Goal: Task Accomplishment & Management: Manage account settings

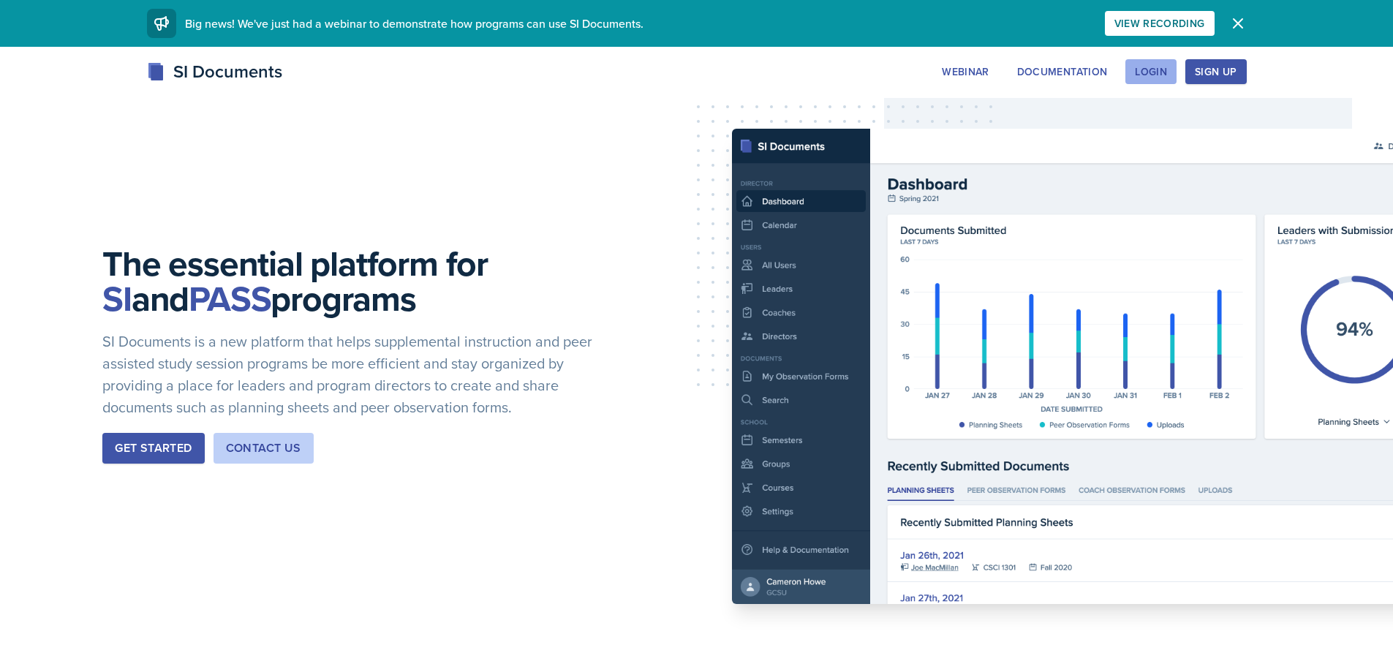
click at [1156, 59] on button "Login" at bounding box center [1151, 71] width 51 height 25
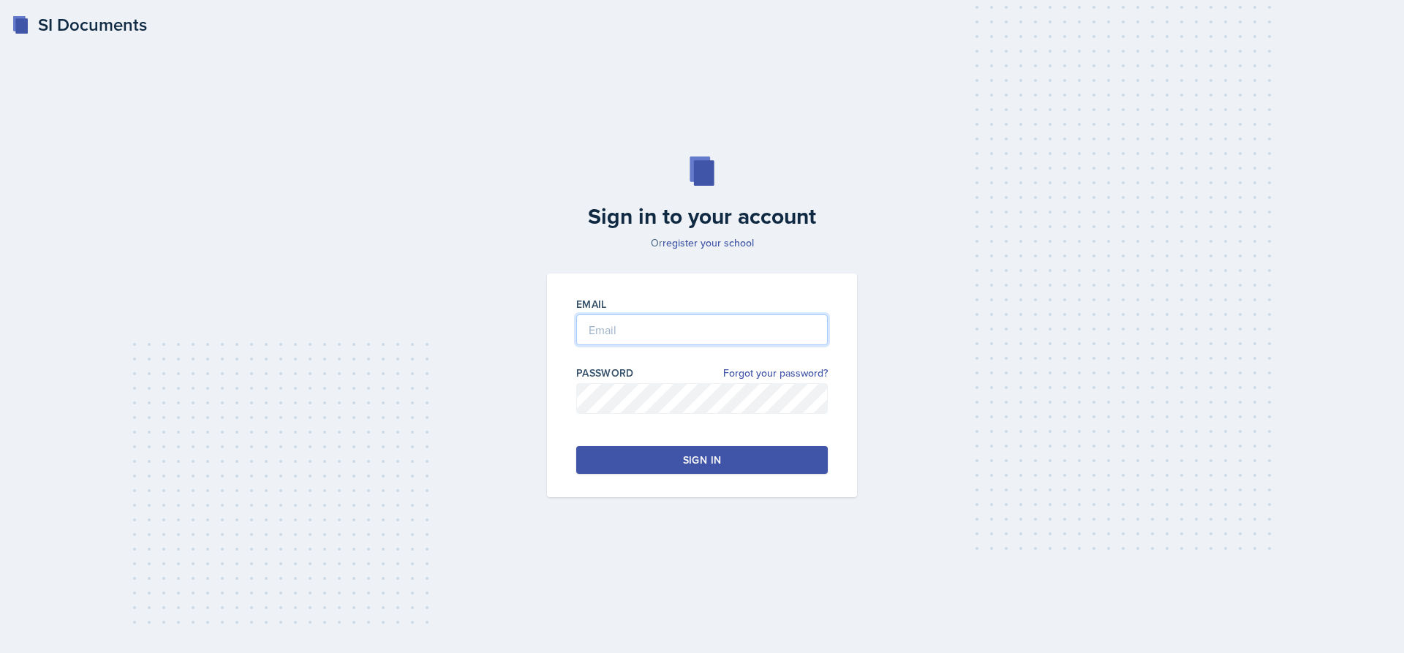
click at [629, 333] on input "email" at bounding box center [702, 330] width 252 height 31
type input "[EMAIL_ADDRESS][DOMAIN_NAME]"
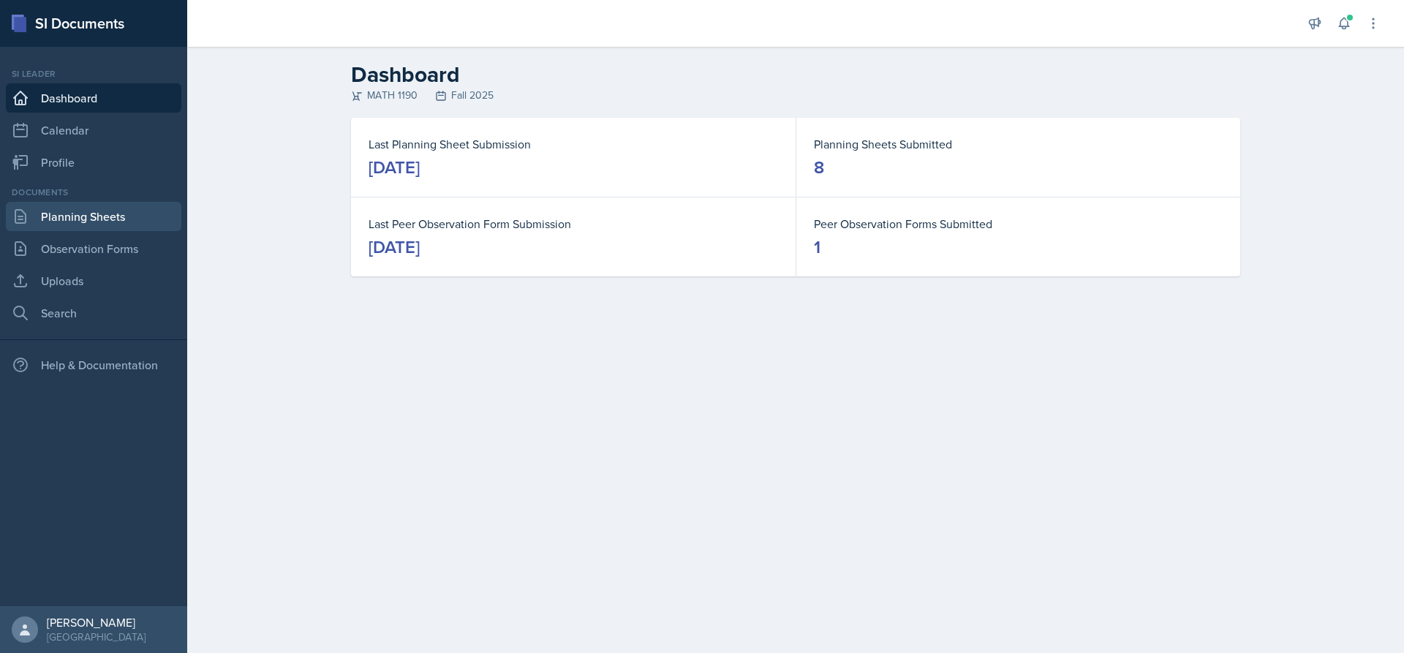
click at [91, 220] on link "Planning Sheets" at bounding box center [94, 216] width 176 height 29
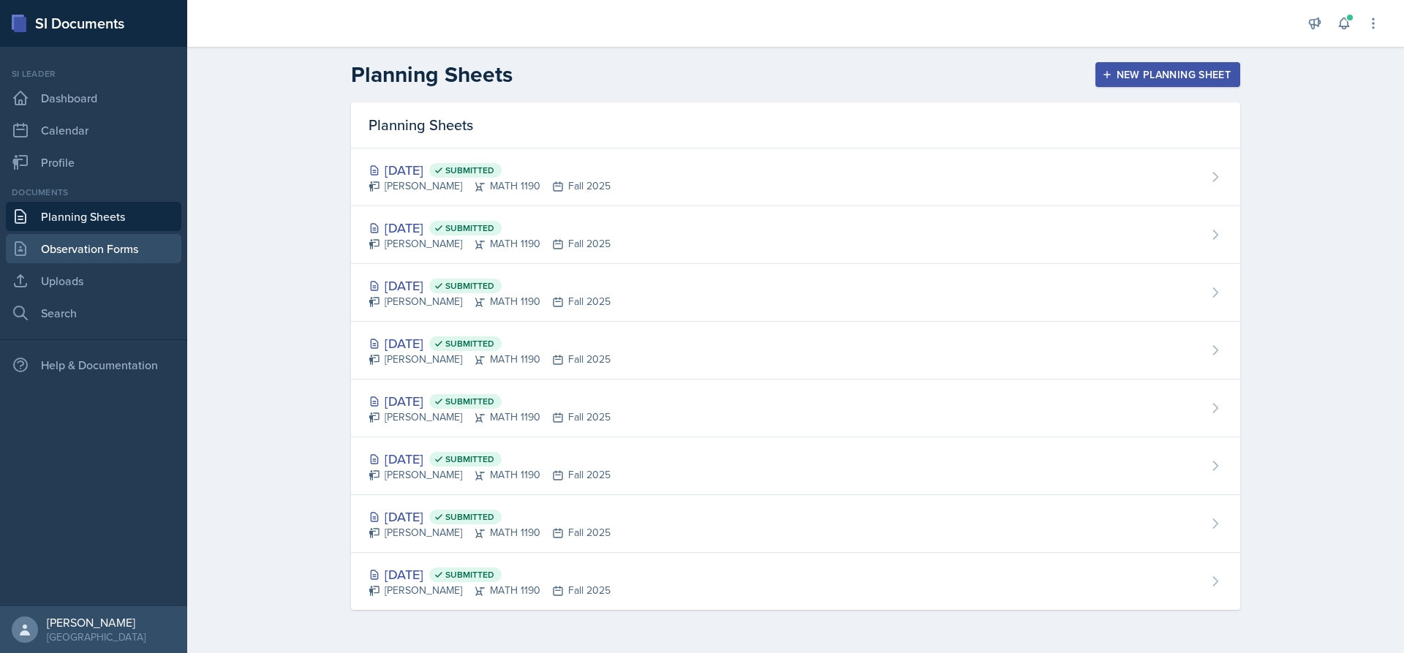
click at [91, 241] on link "Observation Forms" at bounding box center [94, 248] width 176 height 29
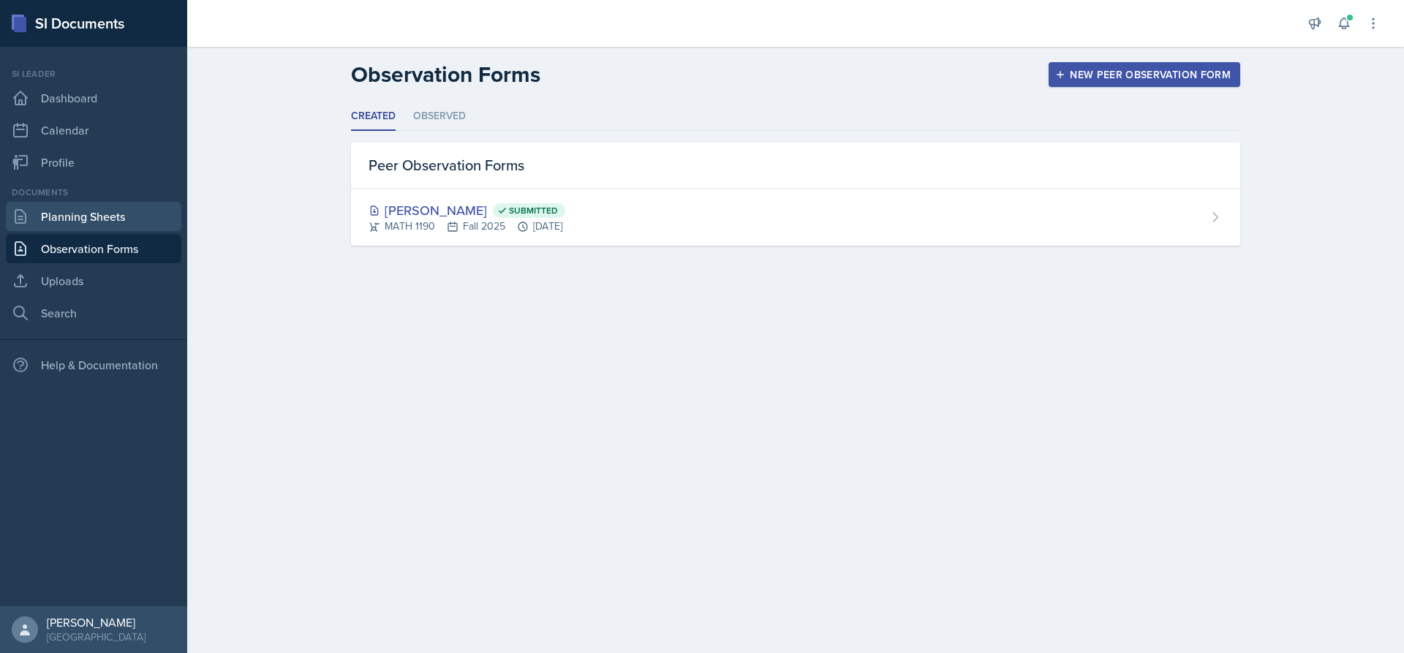
click at [99, 219] on link "Planning Sheets" at bounding box center [94, 216] width 176 height 29
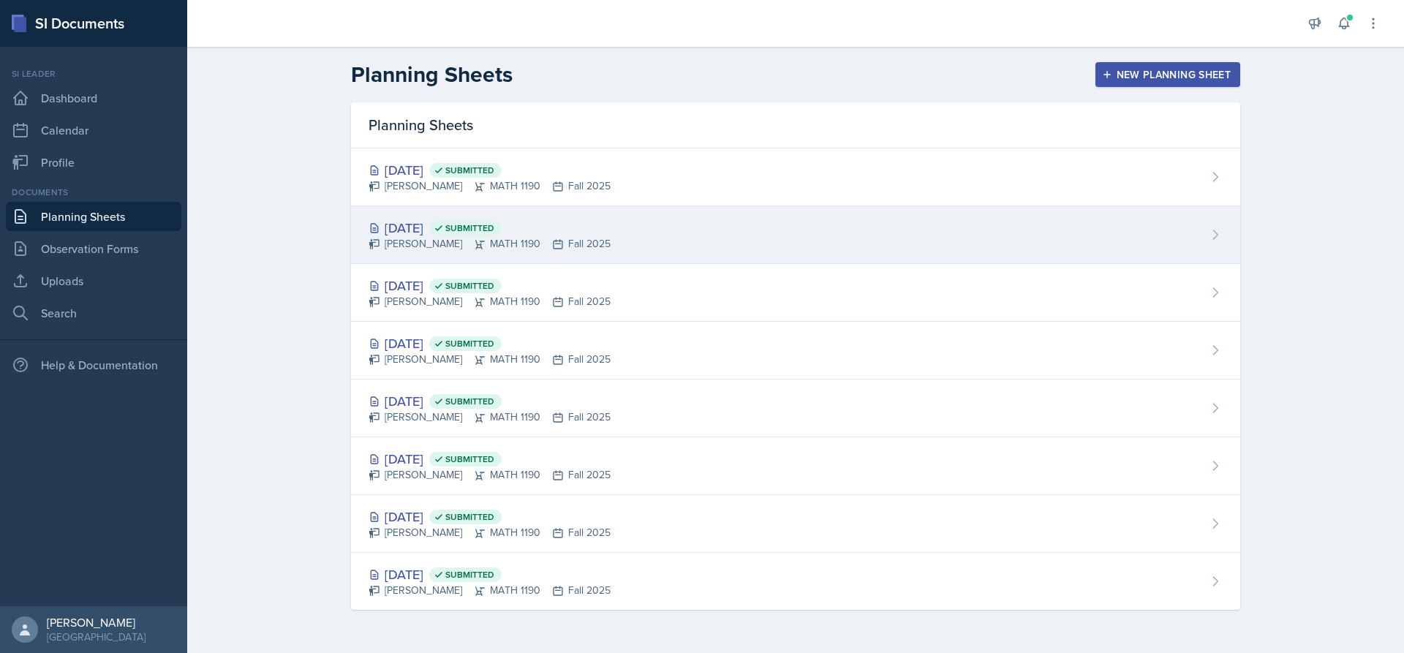
click at [433, 224] on div "[DATE] Submitted" at bounding box center [490, 228] width 242 height 20
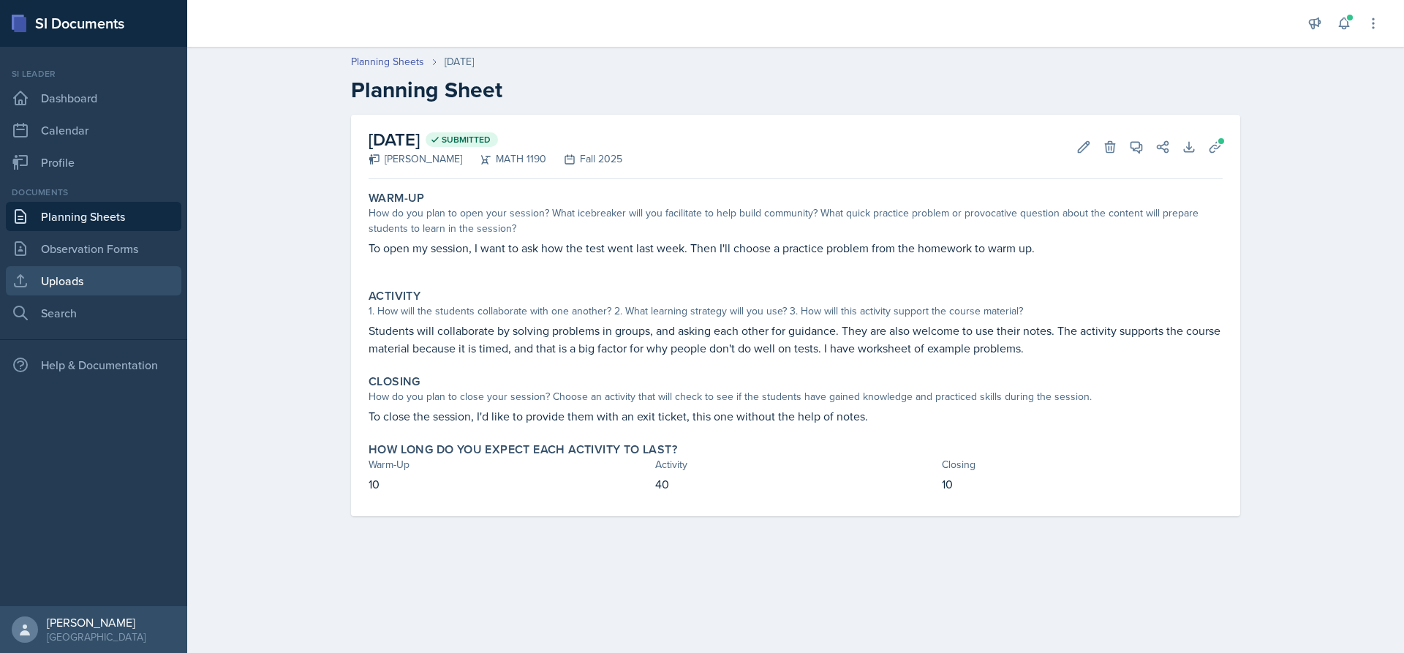
click at [94, 276] on link "Uploads" at bounding box center [94, 280] width 176 height 29
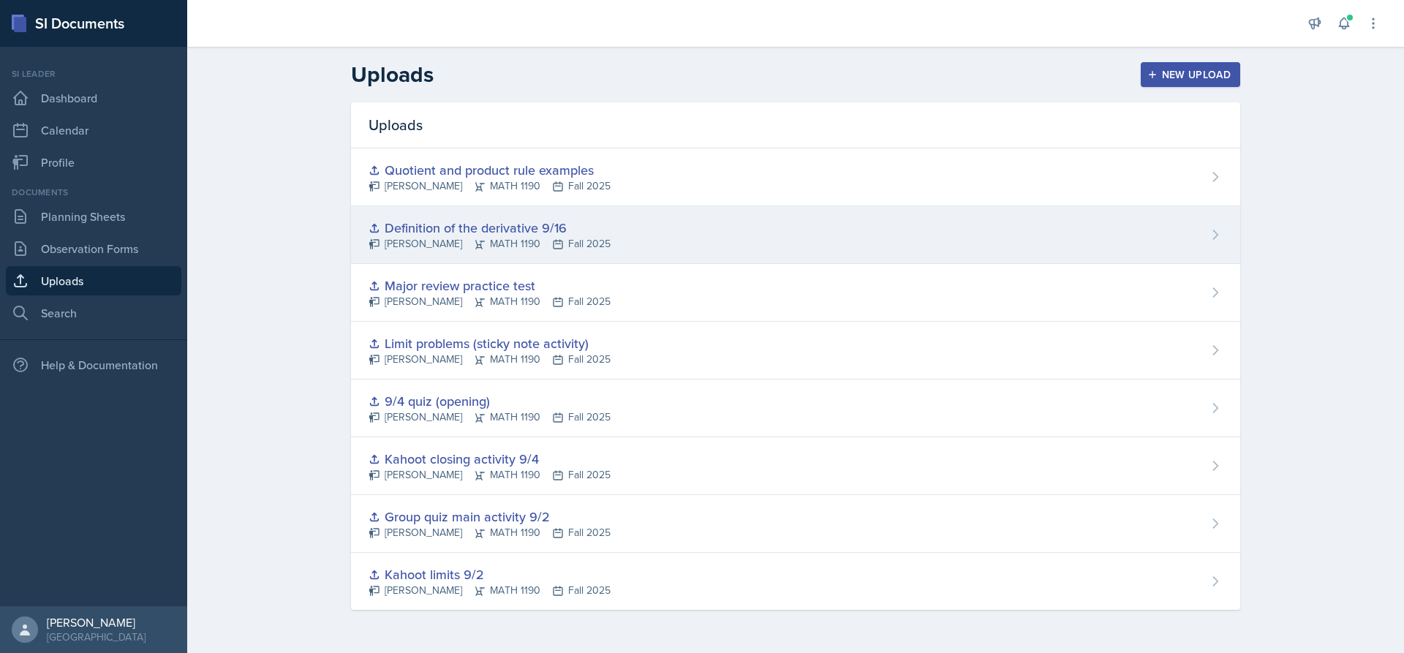
click at [524, 228] on div "Definition of the derivative 9/16" at bounding box center [490, 228] width 242 height 20
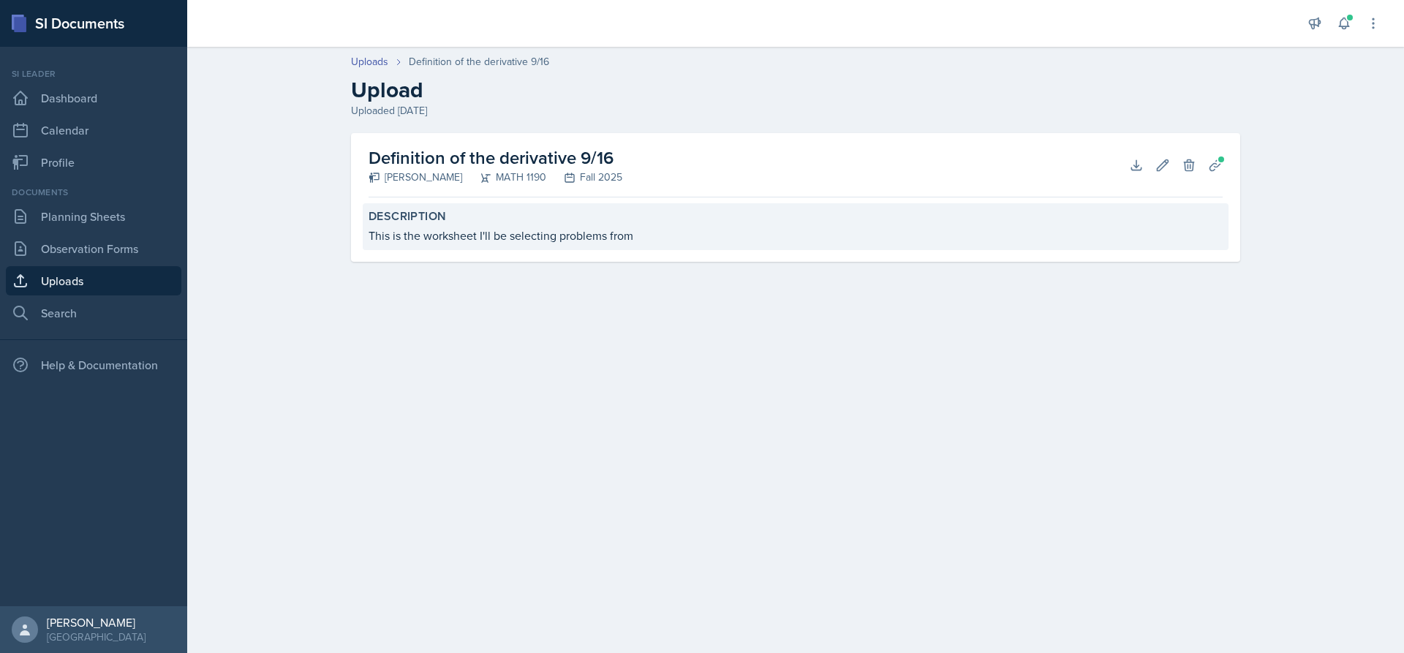
click at [659, 233] on div "This is the worksheet I'll be selecting problems from" at bounding box center [796, 236] width 854 height 18
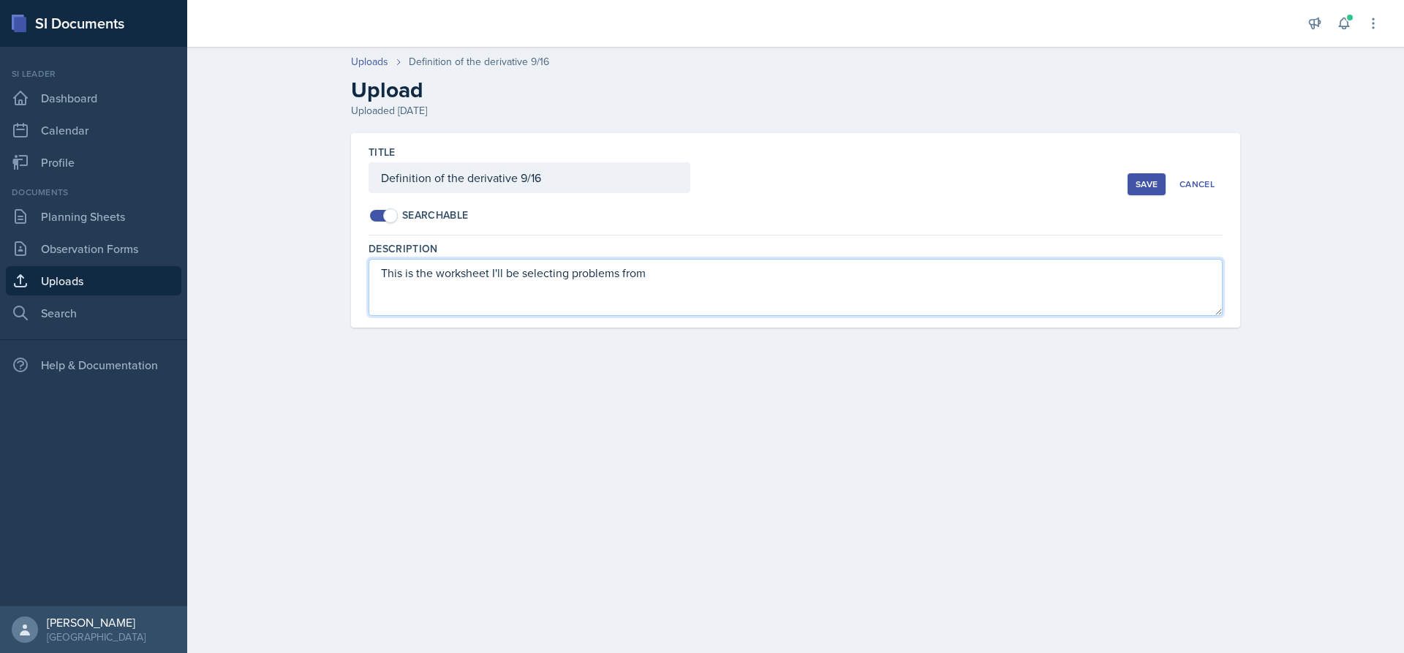
click at [602, 298] on textarea "This is the worksheet I'll be selecting problems from" at bounding box center [796, 287] width 854 height 57
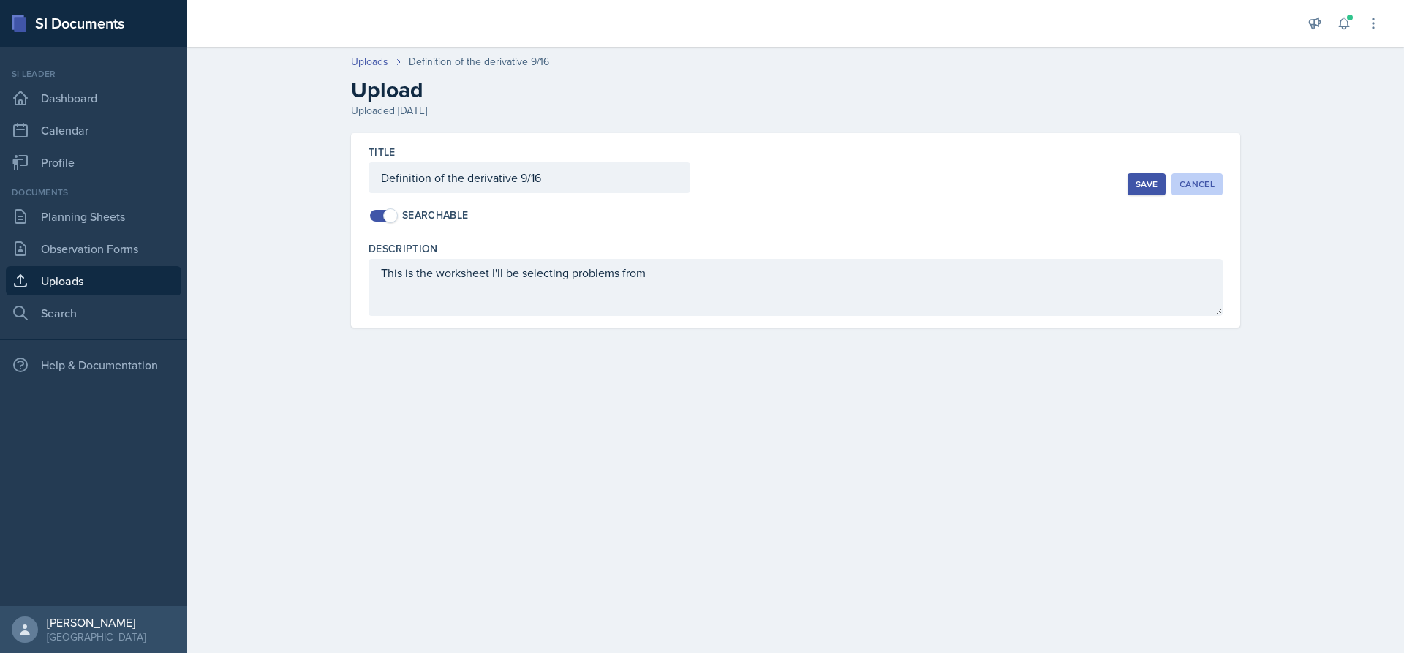
click at [1188, 182] on div "Cancel" at bounding box center [1197, 184] width 35 height 12
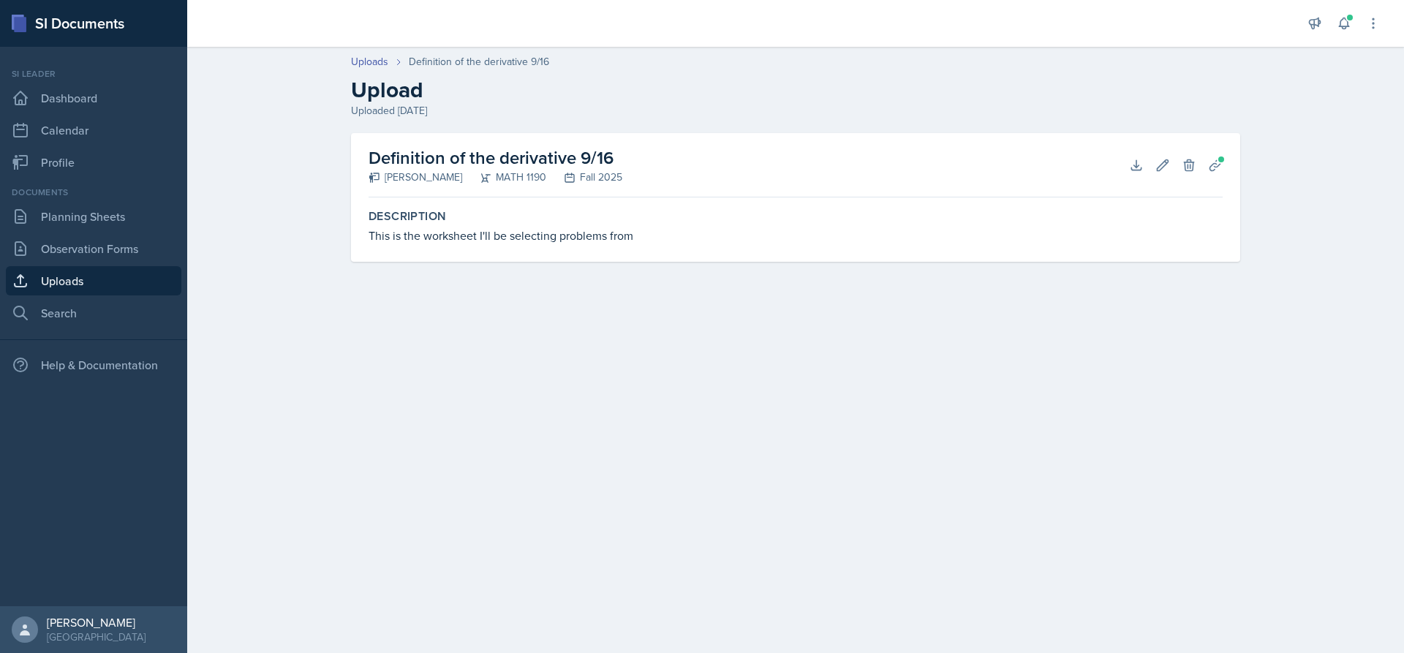
drag, startPoint x: 799, startPoint y: 423, endPoint x: 748, endPoint y: 406, distance: 53.9
click at [799, 423] on main "Uploads Definition of the derivative 9/16 Upload Uploaded [DATE] Definition of …" at bounding box center [795, 350] width 1217 height 606
click at [455, 157] on h2 "Definition of the derivative 9/16" at bounding box center [496, 158] width 254 height 26
click at [546, 178] on div "MATH 1190" at bounding box center [504, 177] width 84 height 15
click at [121, 244] on link "Observation Forms" at bounding box center [94, 248] width 176 height 29
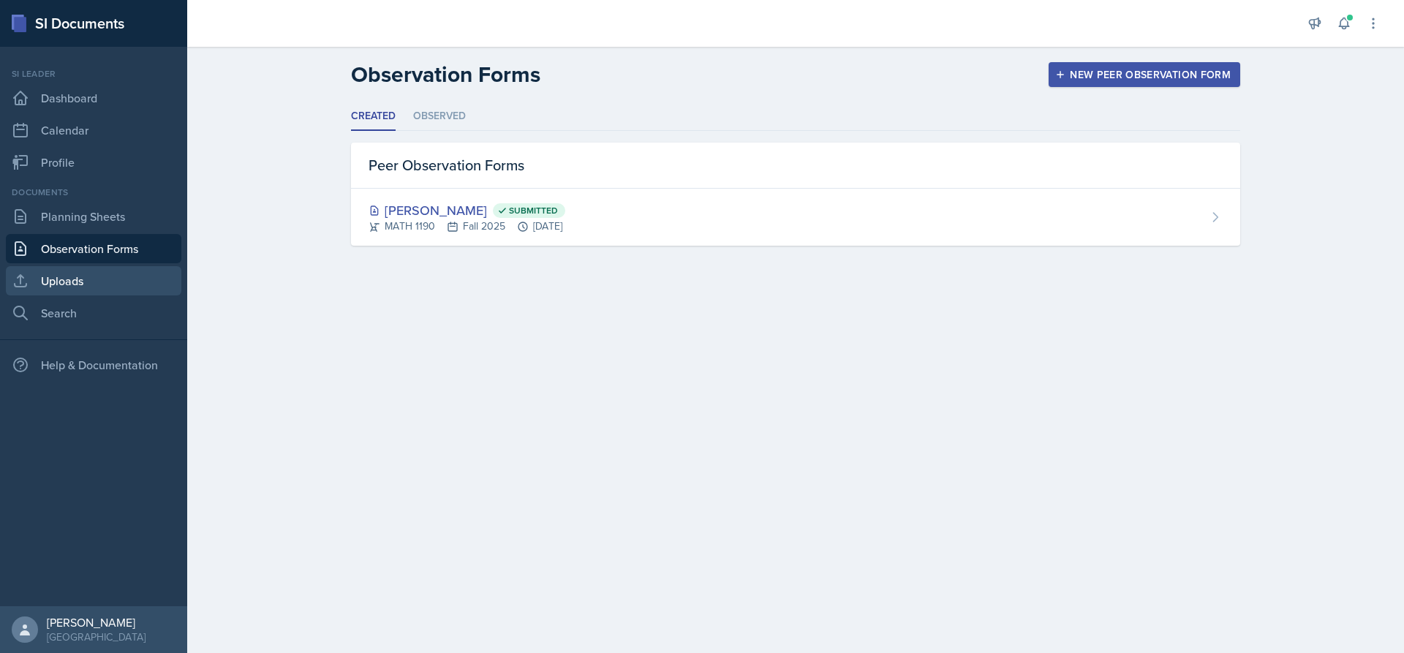
click at [81, 267] on link "Uploads" at bounding box center [94, 280] width 176 height 29
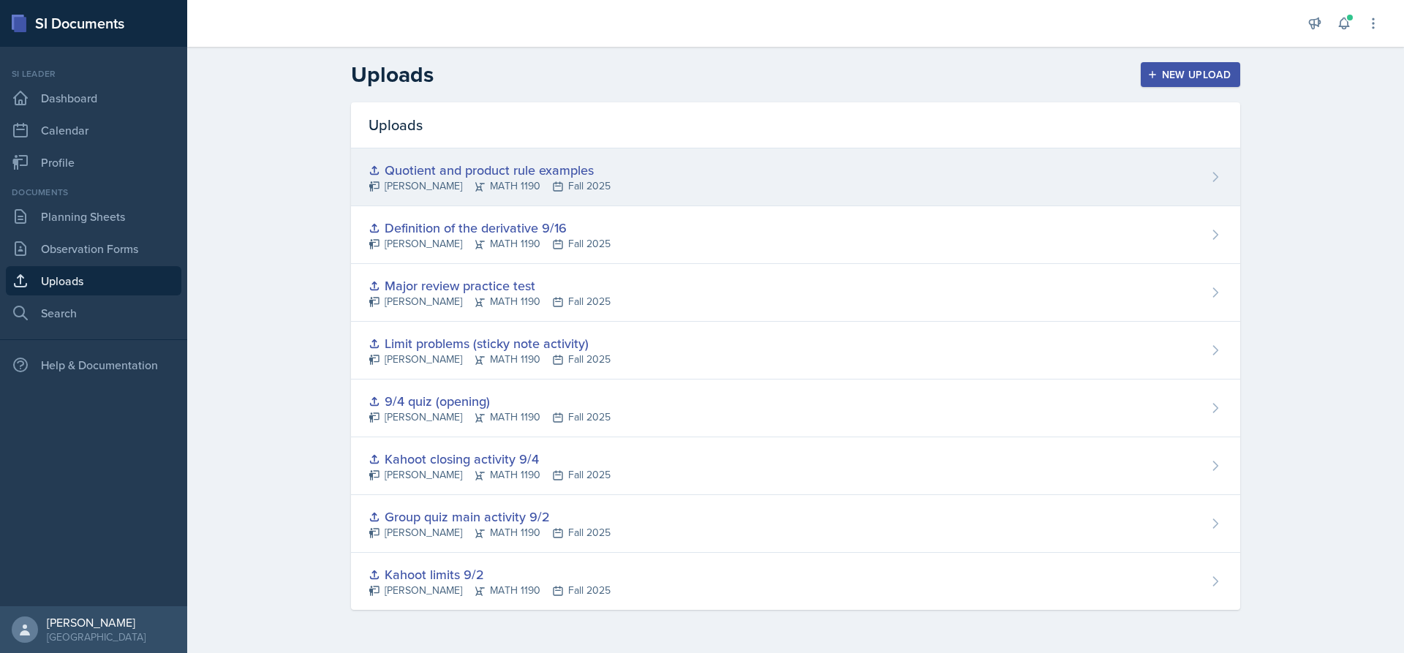
click at [475, 172] on div "Quotient and product rule examples" at bounding box center [490, 170] width 242 height 20
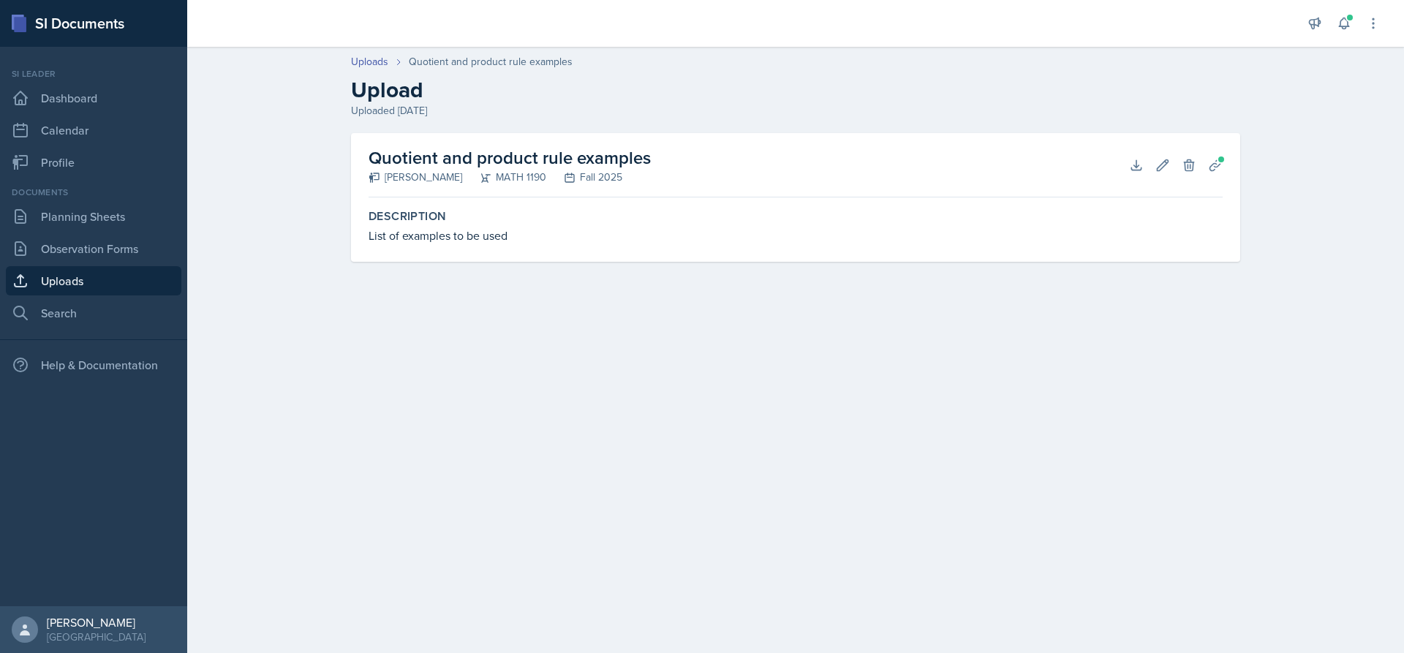
click at [372, 172] on icon at bounding box center [375, 178] width 12 height 12
click at [1219, 153] on button "Planning Sheets" at bounding box center [1215, 165] width 26 height 26
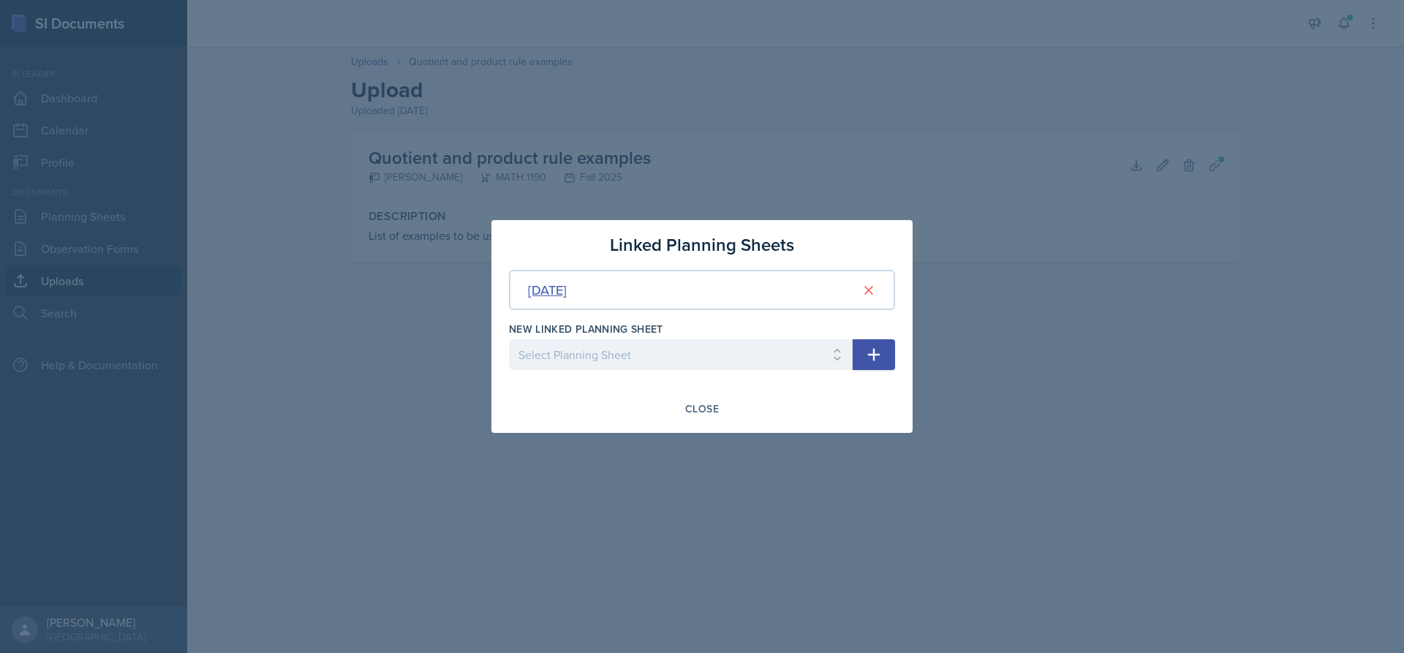
click at [567, 289] on div "[DATE]" at bounding box center [547, 290] width 39 height 20
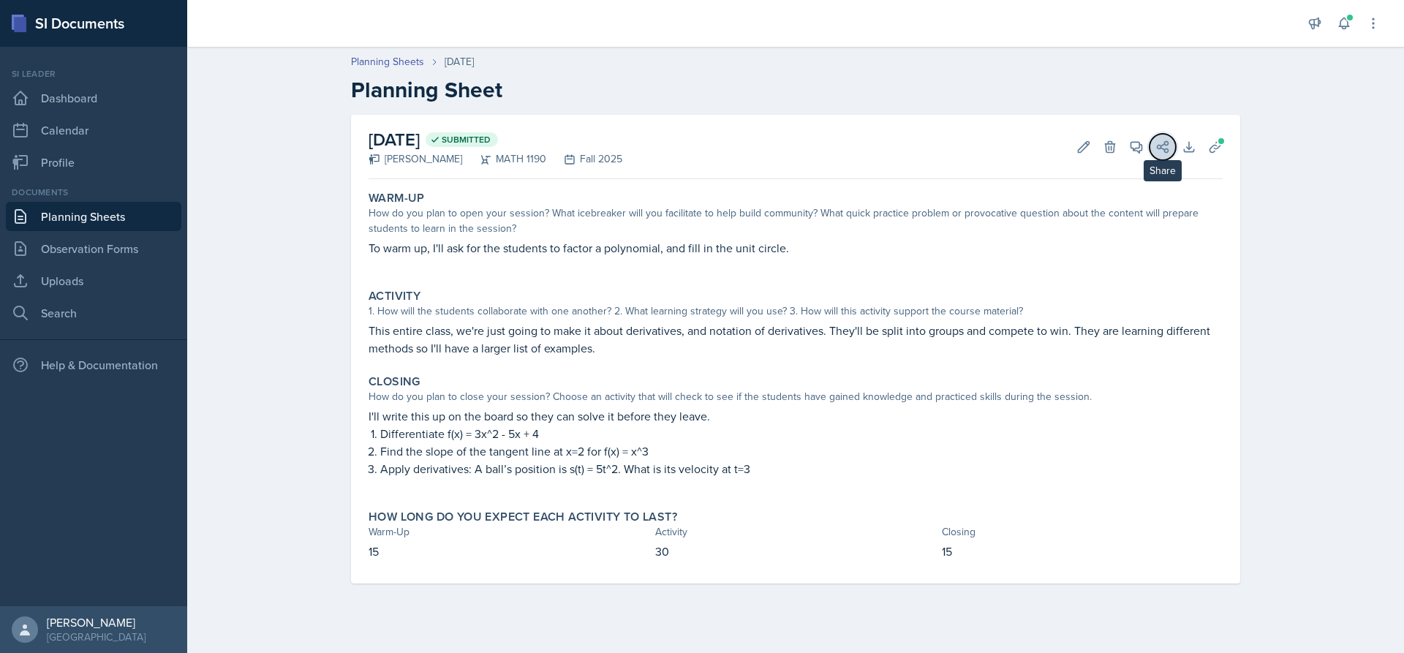
click at [1159, 144] on icon at bounding box center [1163, 147] width 15 height 15
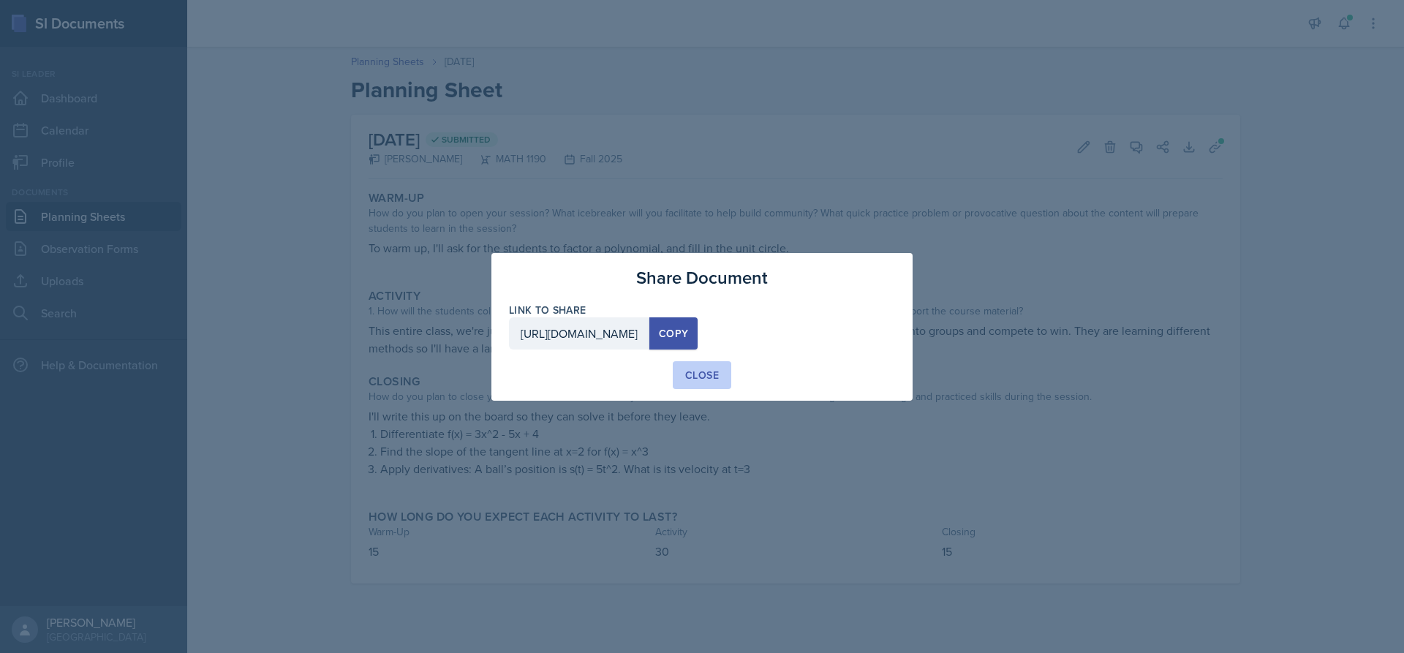
drag, startPoint x: 697, startPoint y: 372, endPoint x: 715, endPoint y: 370, distance: 18.3
click at [699, 373] on div "Close" at bounding box center [702, 375] width 34 height 15
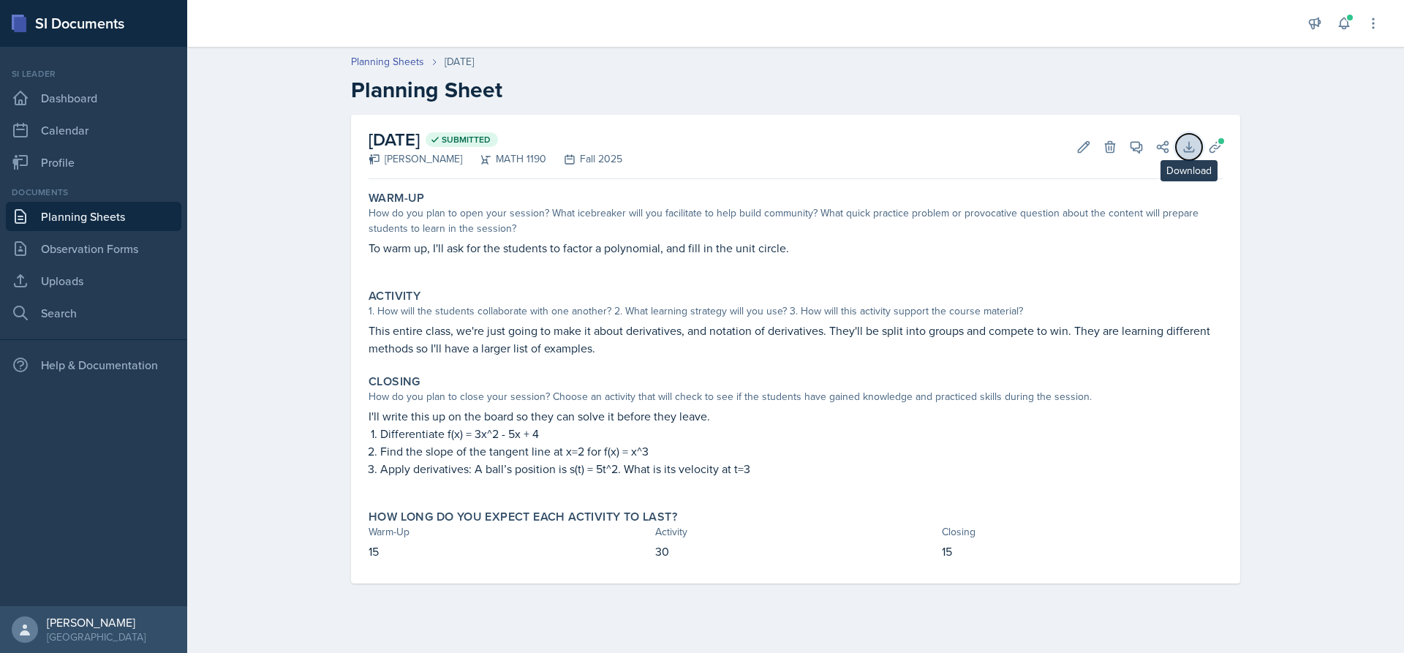
click at [1186, 151] on icon at bounding box center [1189, 147] width 10 height 10
click at [64, 242] on link "Observation Forms" at bounding box center [94, 248] width 176 height 29
